Goal: Task Accomplishment & Management: Complete application form

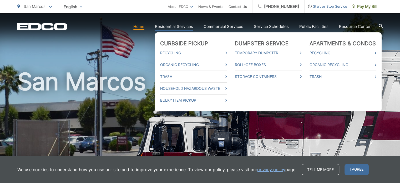
drag, startPoint x: 270, startPoint y: 26, endPoint x: 190, endPoint y: 26, distance: 80.0
click at [190, 26] on link "Residential Services" at bounding box center [174, 26] width 38 height 6
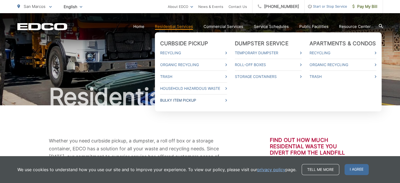
click at [188, 99] on link "Bulky Item Pickup" at bounding box center [193, 100] width 67 height 6
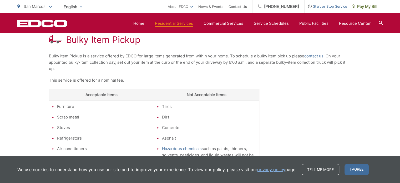
scroll to position [104, 0]
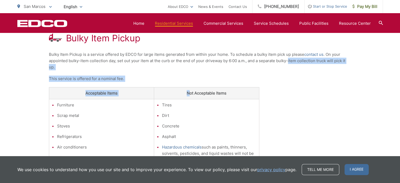
drag, startPoint x: 0, startPoint y: 0, endPoint x: 290, endPoint y: 61, distance: 295.9
click at [290, 61] on div "Bulky Item Pickup Bulky Item Pickup is a service offered by EDCO for large item…" at bounding box center [200, 111] width 302 height 221
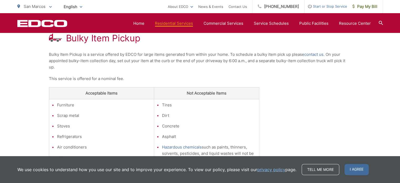
click at [319, 44] on div "Bulky Item Pickup Bulky Item Pickup is a service offered by EDCO for large item…" at bounding box center [200, 111] width 302 height 221
click at [311, 55] on link "contact us" at bounding box center [313, 54] width 19 height 6
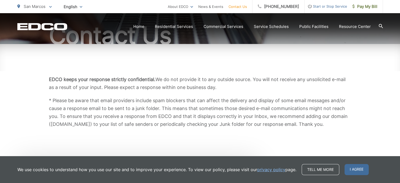
scroll to position [62, 0]
click at [352, 169] on span "I agree" at bounding box center [357, 169] width 24 height 11
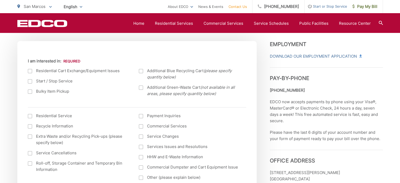
scroll to position [181, 0]
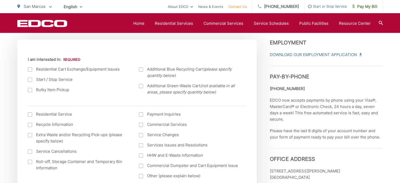
click at [30, 90] on div at bounding box center [30, 90] width 4 height 4
click at [0, 0] on input "Bulky Item Pickup" at bounding box center [0, 0] width 0 height 0
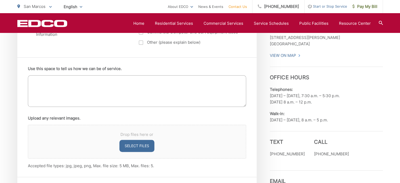
scroll to position [316, 0]
click at [202, 94] on textarea "Use this space to tell us how we can be of service." at bounding box center [137, 90] width 218 height 32
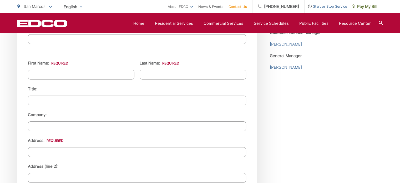
scroll to position [476, 0]
type textarea "I have an old range/oven and microwave to be disposed of"
click at [104, 72] on input "First Name: *" at bounding box center [81, 74] width 107 height 10
type input "Jana"
type input "Benfer"
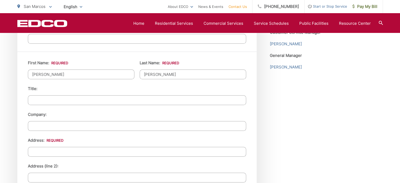
type input "Gemological Institute of California"
type input "1807 Redwing St"
type input "San Marcos"
type input "92078"
type input "6199138556"
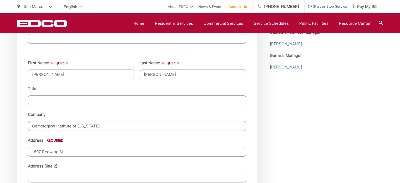
type input "Janabenfer@aol.com"
type input "(619) 913-8556"
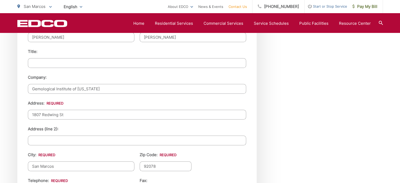
scroll to position [515, 0]
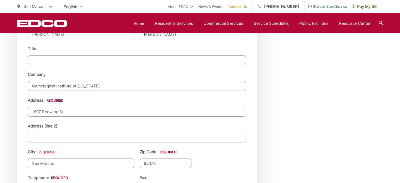
click at [107, 85] on input "Gemological Institute of California" at bounding box center [137, 86] width 218 height 10
type input "G"
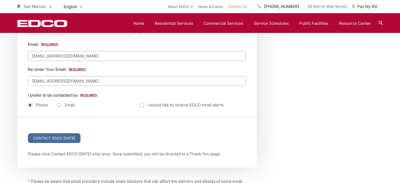
scroll to position [680, 0]
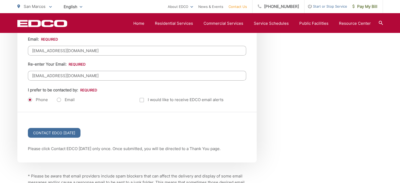
click at [58, 98] on label "Email" at bounding box center [66, 99] width 18 height 5
radio input "true"
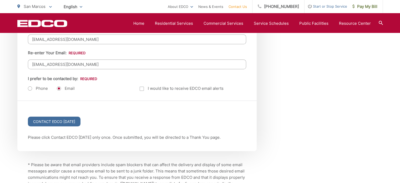
scroll to position [702, 0]
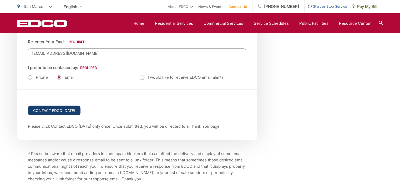
click at [59, 108] on input "Contact EDCO Today" at bounding box center [54, 110] width 53 height 10
